Goal: Information Seeking & Learning: Learn about a topic

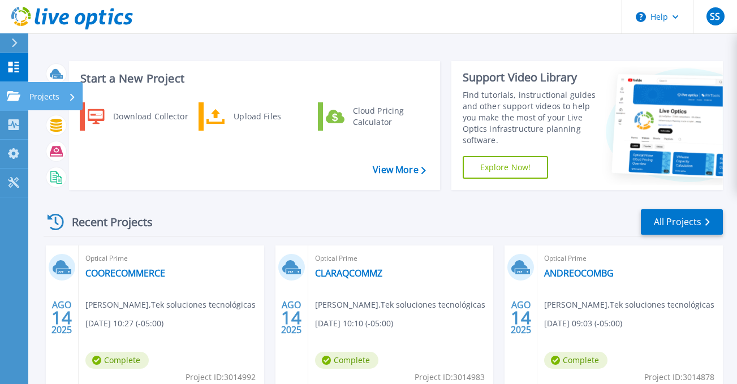
click at [20, 98] on div "Projects" at bounding box center [33, 96] width 53 height 10
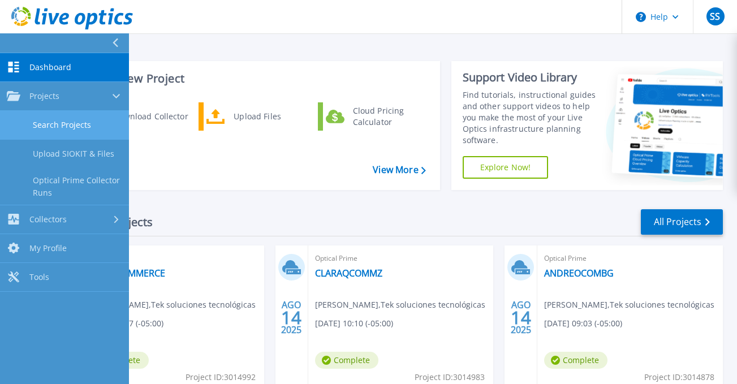
click at [92, 130] on link "Search Projects" at bounding box center [64, 125] width 129 height 29
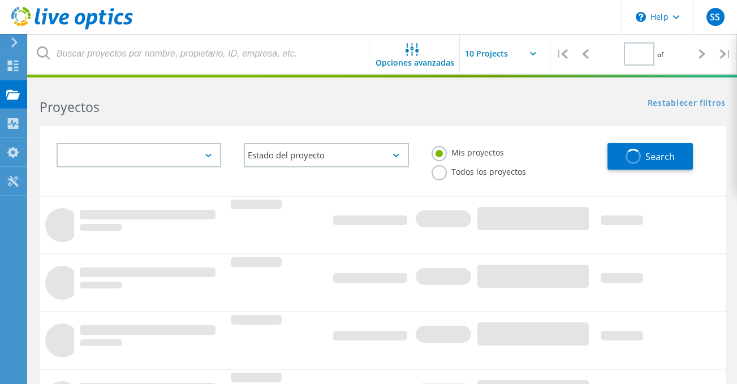
type input "1"
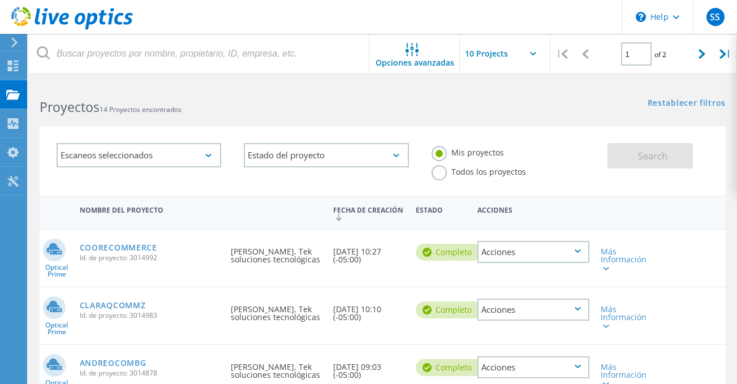
click at [225, 100] on h2 "Proyectos 14 Proyectos encontrados" at bounding box center [205, 107] width 331 height 19
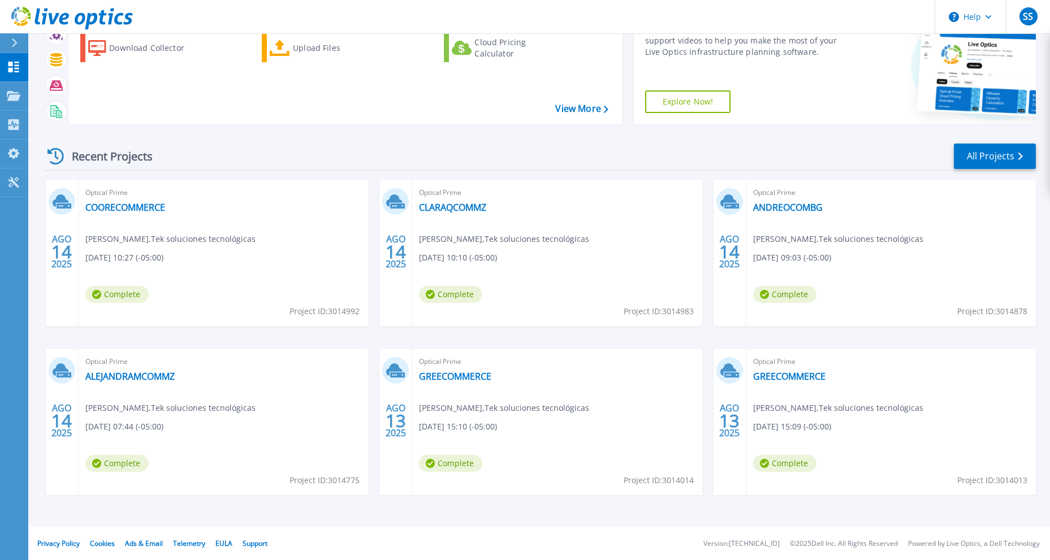
scroll to position [66, 0]
click at [20, 91] on icon at bounding box center [14, 96] width 14 height 10
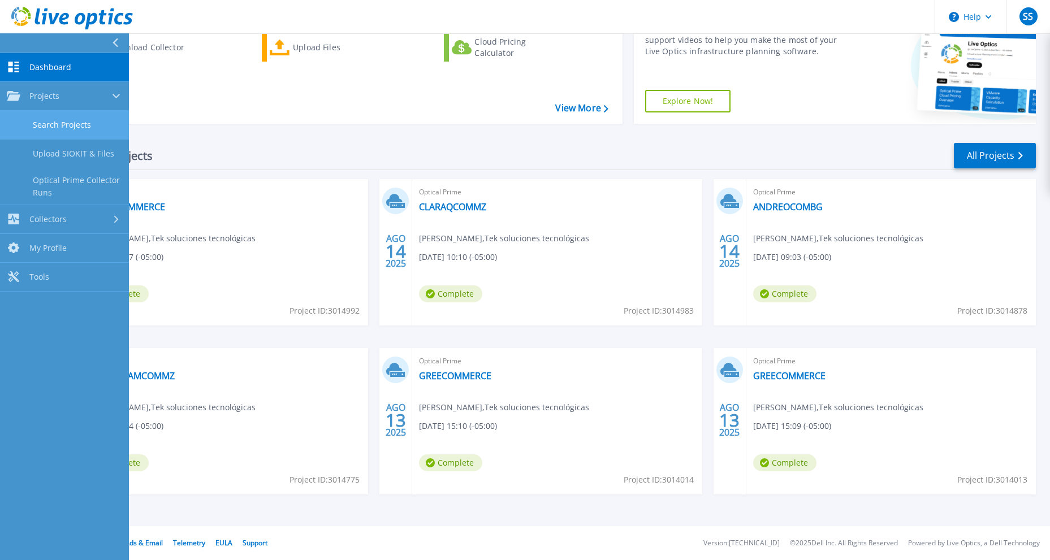
click at [82, 130] on link "Search Projects" at bounding box center [64, 125] width 129 height 29
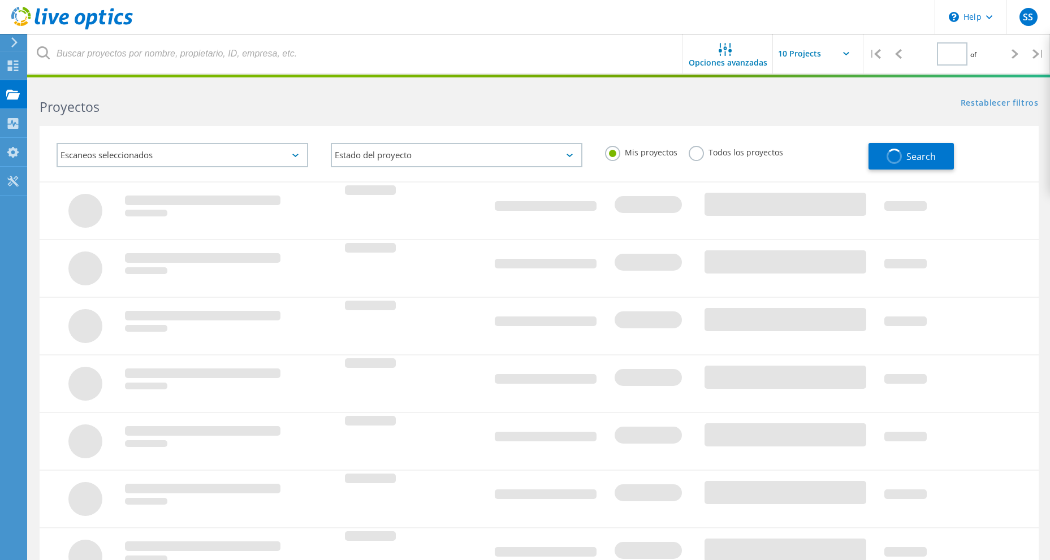
type input "1"
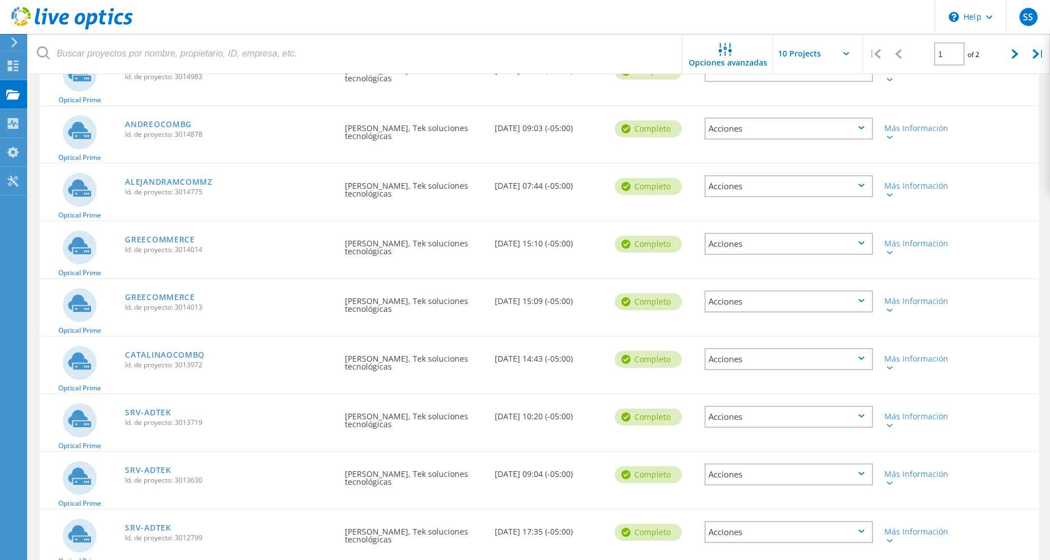
scroll to position [226, 0]
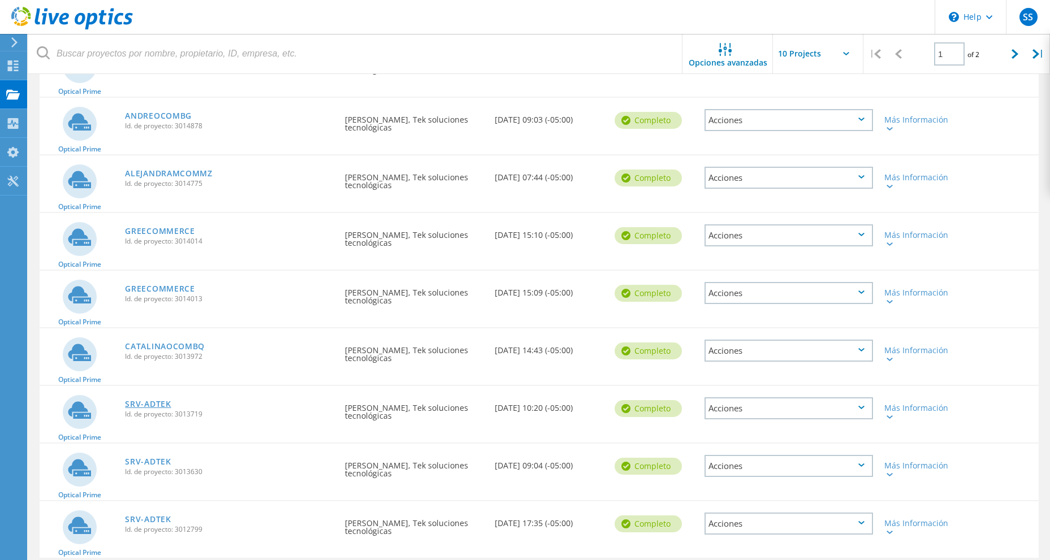
click at [146, 404] on link "SRV-ADTEK" at bounding box center [148, 404] width 46 height 8
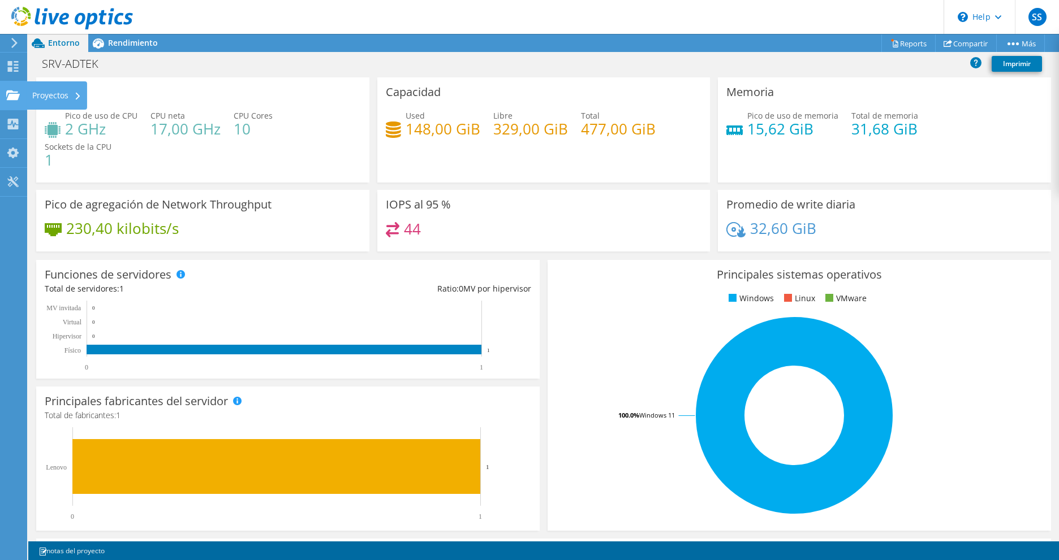
click at [58, 90] on div "Proyectos" at bounding box center [57, 95] width 61 height 28
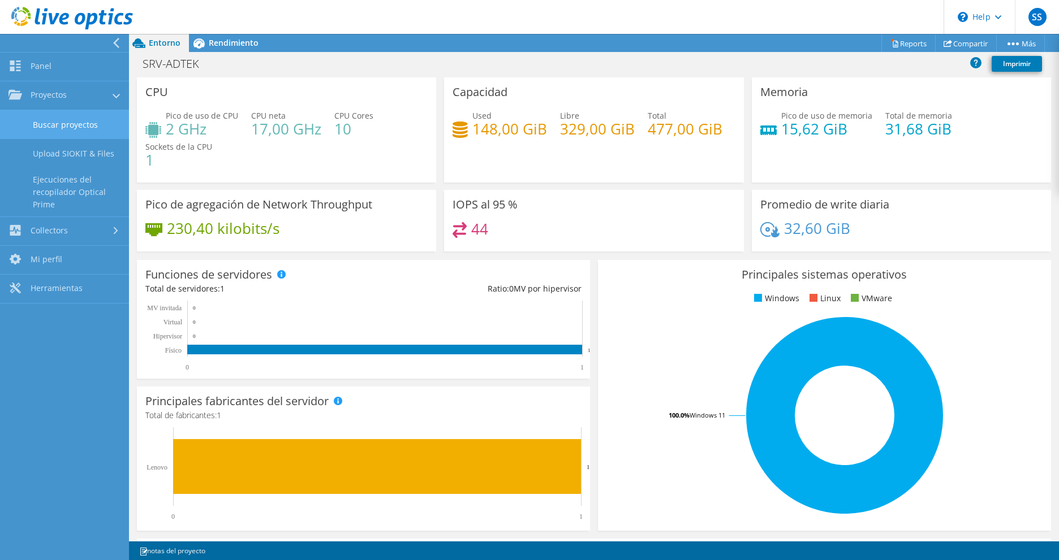
click at [85, 129] on link "Buscar proyectos" at bounding box center [64, 124] width 129 height 29
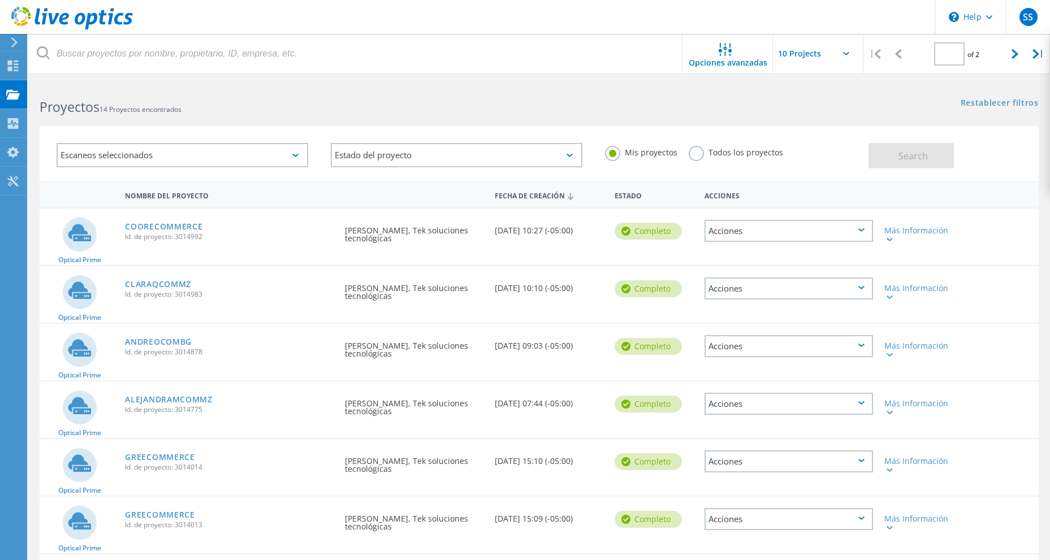
type input "1"
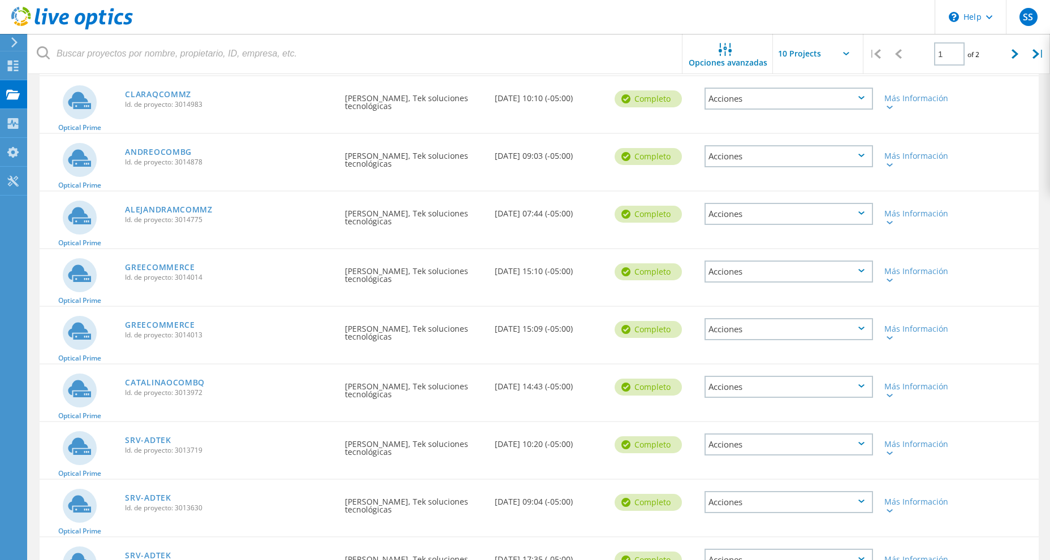
scroll to position [226, 0]
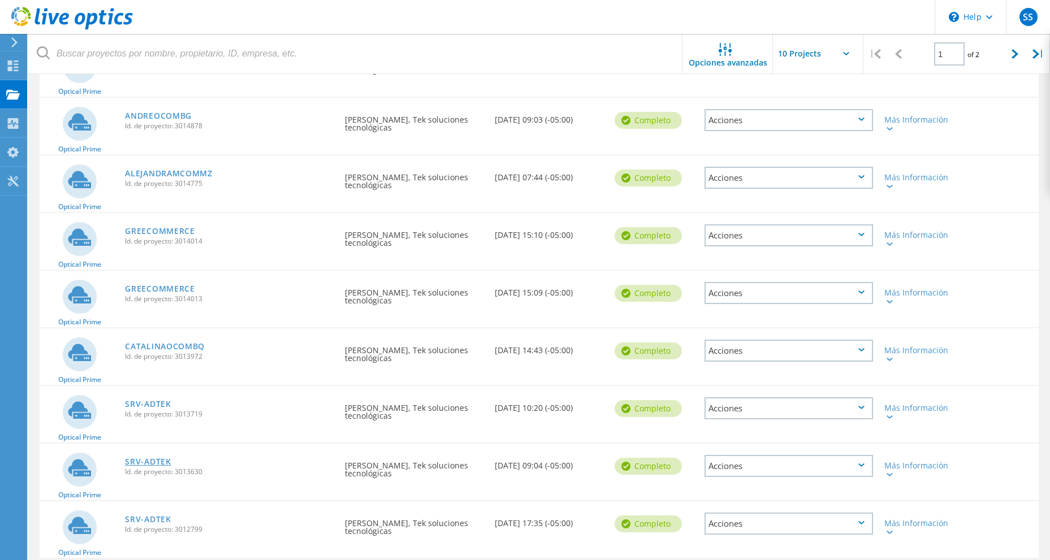
click at [157, 464] on link "SRV-ADTEK" at bounding box center [148, 462] width 46 height 8
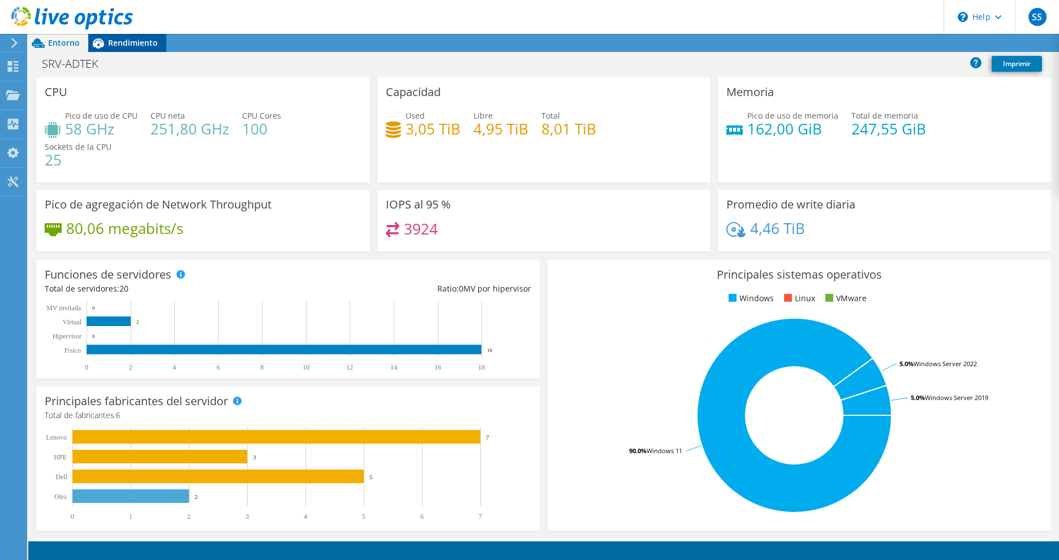
click at [137, 38] on span "Rendimiento" at bounding box center [133, 42] width 50 height 11
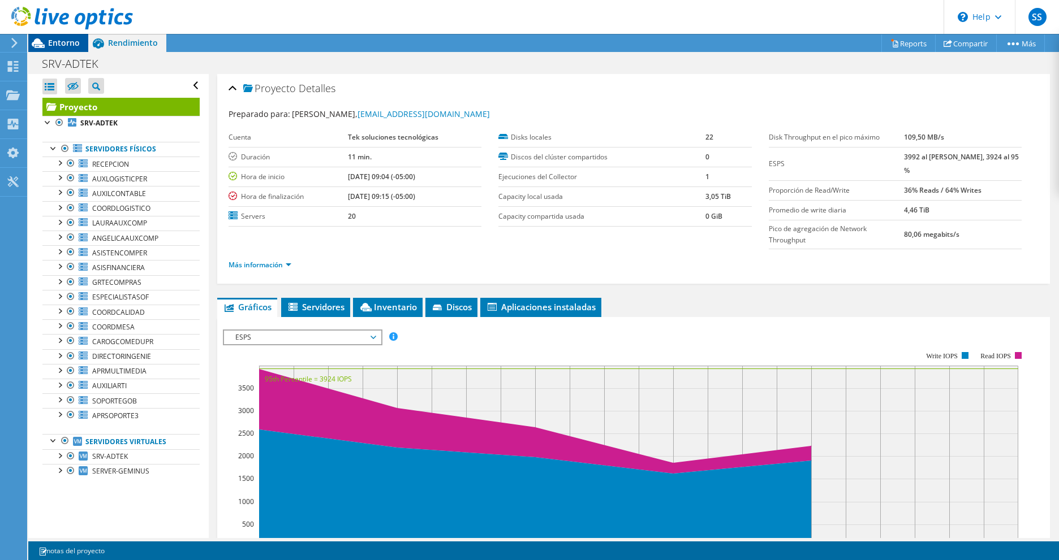
click at [68, 42] on span "Entorno" at bounding box center [64, 42] width 32 height 11
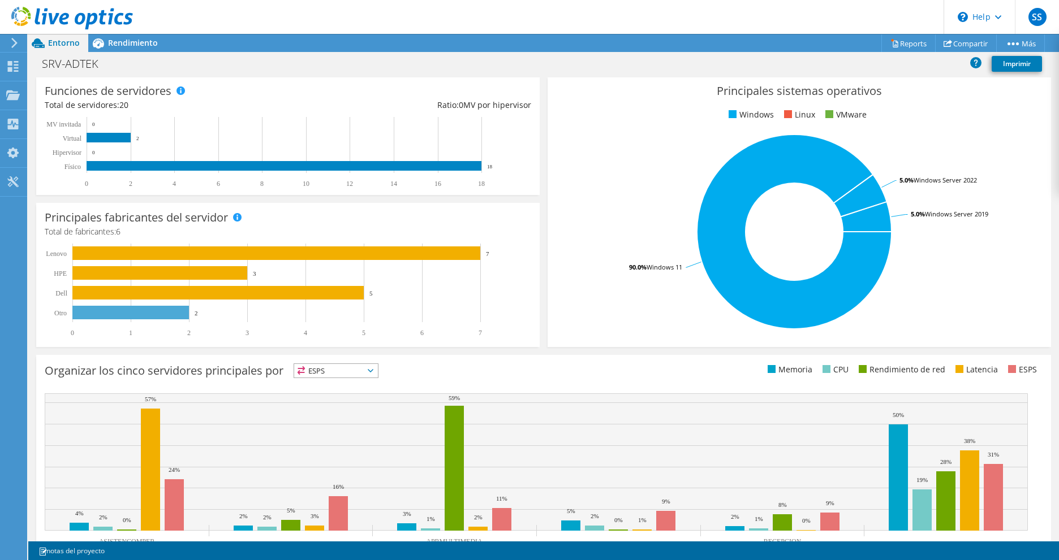
scroll to position [226, 0]
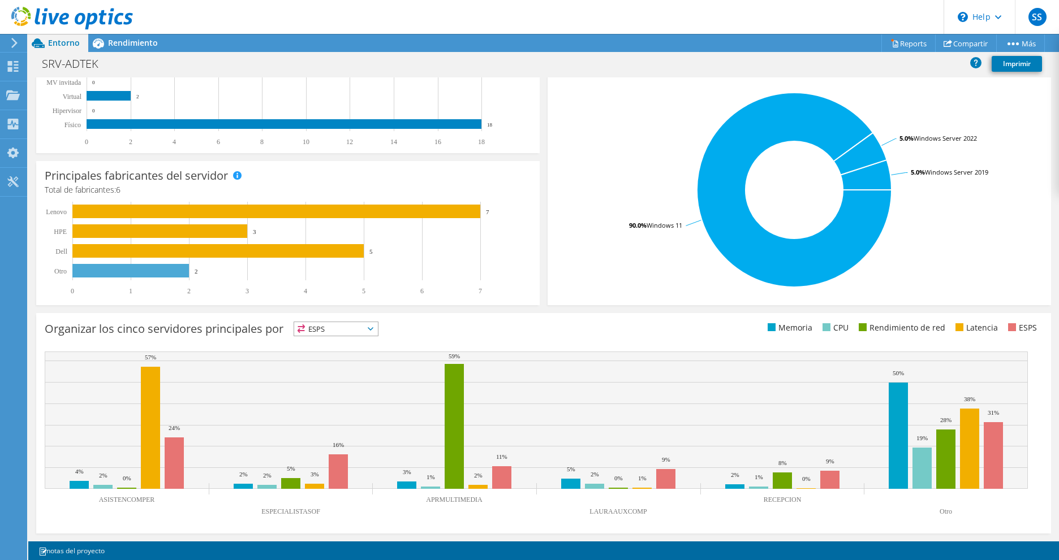
click at [335, 330] on span "ESPS" at bounding box center [336, 329] width 84 height 14
click at [336, 358] on li "Memoria" at bounding box center [336, 360] width 84 height 16
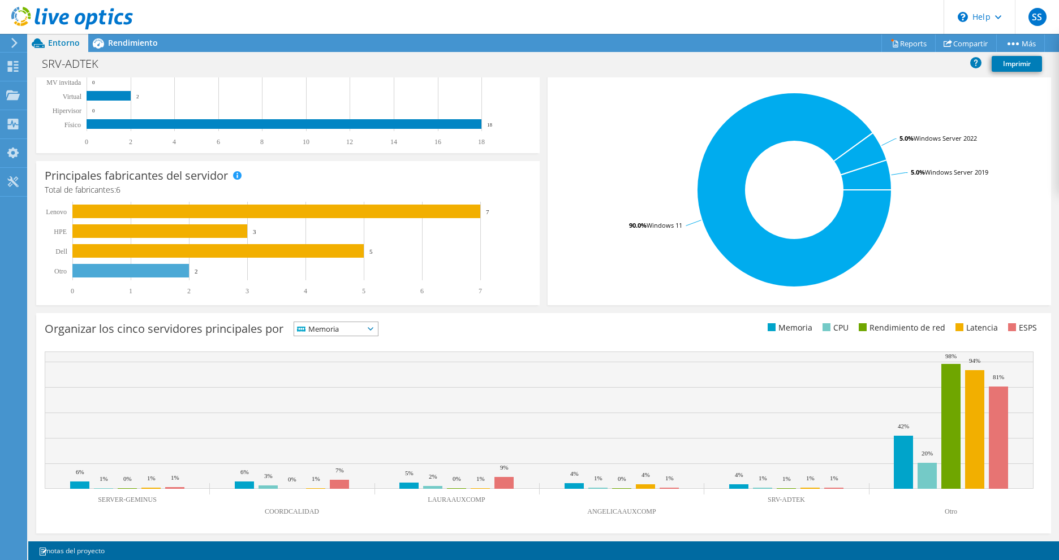
click at [346, 327] on span "Memoria" at bounding box center [329, 329] width 70 height 14
drag, startPoint x: 339, startPoint y: 372, endPoint x: 342, endPoint y: 363, distance: 8.8
click at [339, 372] on li "CPU" at bounding box center [336, 376] width 84 height 16
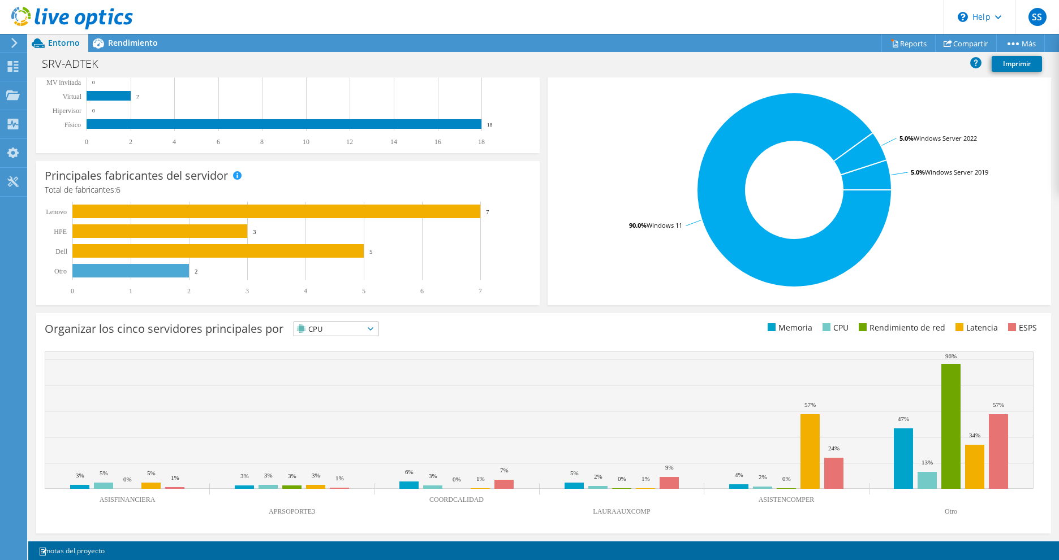
click at [351, 331] on span "CPU" at bounding box center [329, 329] width 70 height 14
click at [347, 387] on li "Rendimiento de red" at bounding box center [336, 391] width 84 height 16
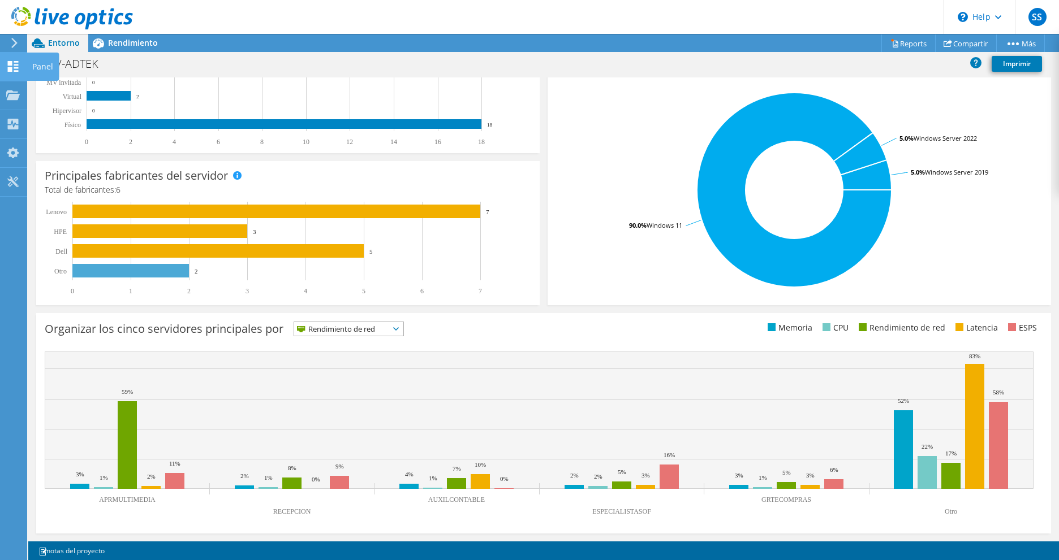
click at [17, 64] on use at bounding box center [13, 66] width 11 height 11
